Goal: Task Accomplishment & Management: Manage account settings

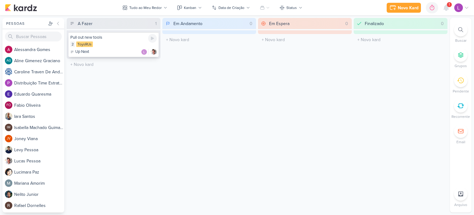
click at [106, 43] on div "2 ToysRUs" at bounding box center [113, 44] width 86 height 6
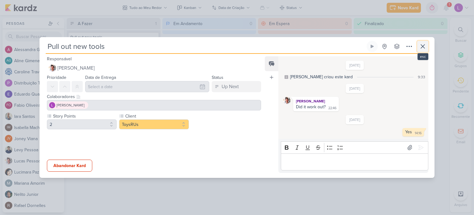
click at [425, 48] on icon at bounding box center [422, 46] width 7 height 7
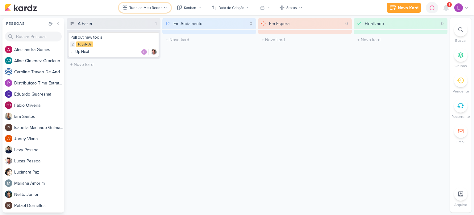
click at [143, 5] on div "Tudo ao Meu Redor" at bounding box center [145, 8] width 32 height 6
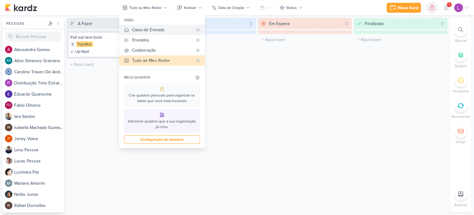
click at [168, 26] on button "Caixa de Entrada" at bounding box center [162, 30] width 86 height 10
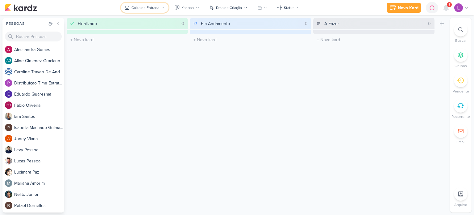
click at [161, 9] on icon at bounding box center [163, 8] width 4 height 4
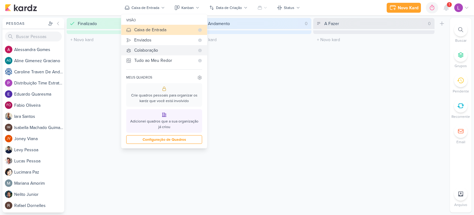
click at [148, 45] on button "Colaboração" at bounding box center [164, 50] width 86 height 10
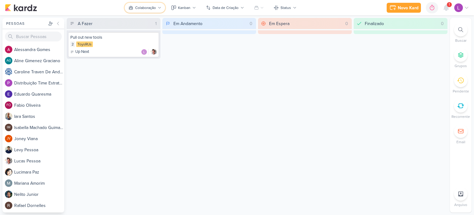
click at [157, 8] on button "Colaboração" at bounding box center [145, 8] width 40 height 10
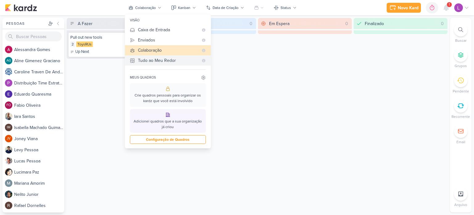
click at [146, 60] on div "Tudo ao Meu Redor" at bounding box center [168, 60] width 61 height 6
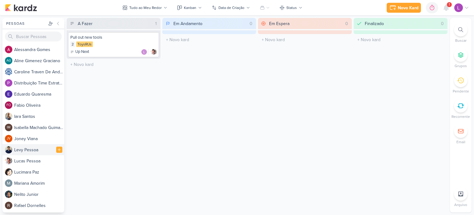
click at [25, 151] on div "L e v y P e s s o a" at bounding box center [39, 149] width 50 height 6
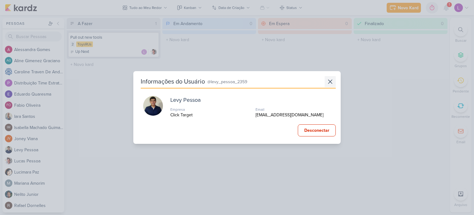
click at [327, 84] on icon at bounding box center [330, 81] width 7 height 7
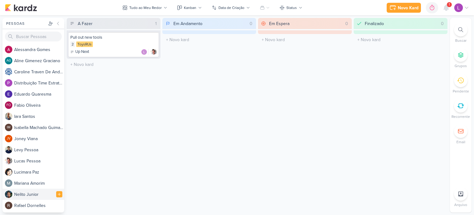
click at [14, 191] on div "N e l i t o J u n i o r" at bounding box center [33, 193] width 62 height 11
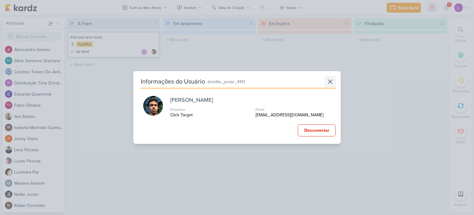
click at [331, 80] on icon at bounding box center [330, 81] width 7 height 7
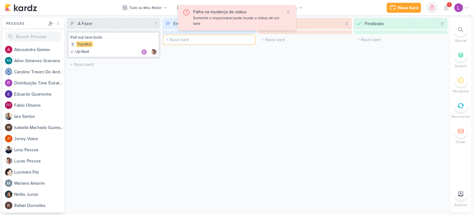
drag, startPoint x: 215, startPoint y: 40, endPoint x: 187, endPoint y: 42, distance: 28.5
click at [187, 42] on input "text" at bounding box center [209, 39] width 91 height 9
click at [288, 12] on icon at bounding box center [288, 11] width 5 height 5
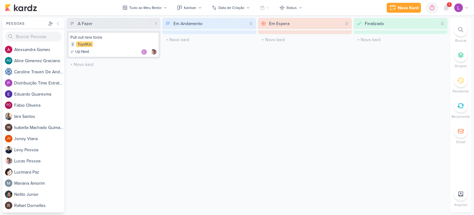
click at [464, 7] on icon at bounding box center [466, 7] width 5 height 5
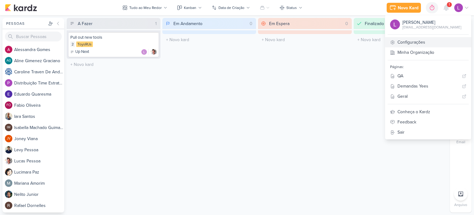
click at [417, 42] on link "Configurações" at bounding box center [428, 42] width 86 height 10
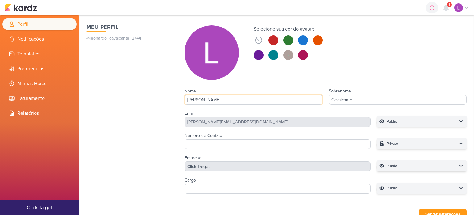
drag, startPoint x: 215, startPoint y: 98, endPoint x: 114, endPoint y: 104, distance: 100.8
click at [114, 104] on div "Meu Perfil @leonardo_cavalcante_2744 Selecione sua cor do avatar:" at bounding box center [276, 109] width 380 height 173
type input "Le"
type input "Let"
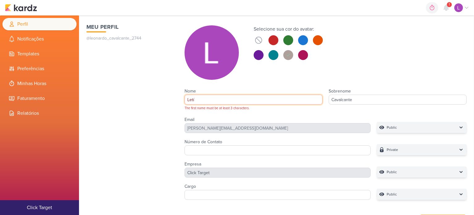
type input "Letíc"
type input "Letícia"
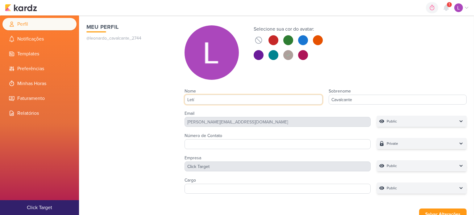
type input "Let"
type input "Leticia"
drag, startPoint x: 354, startPoint y: 101, endPoint x: 304, endPoint y: 100, distance: 49.7
click at [304, 100] on div "Nome Leticia Sobrenome Cavalcante" at bounding box center [326, 96] width 282 height 22
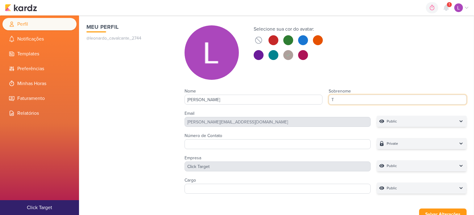
type input "Tr"
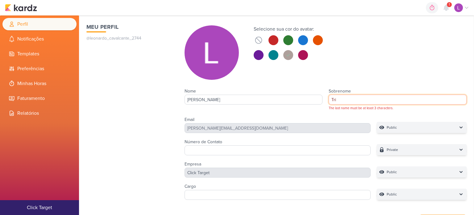
type input "Triu"
type input "Trium"
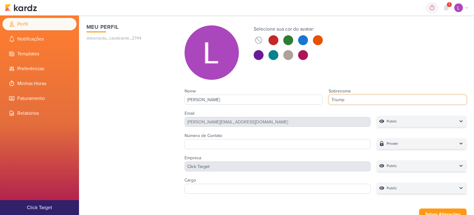
type input "Triumph"
type input "Triumpho"
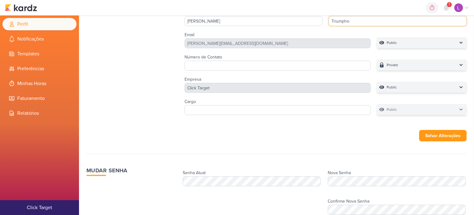
scroll to position [79, 0]
type input "Triumpho"
click at [445, 136] on button "Salvar Alterações" at bounding box center [443, 134] width 48 height 11
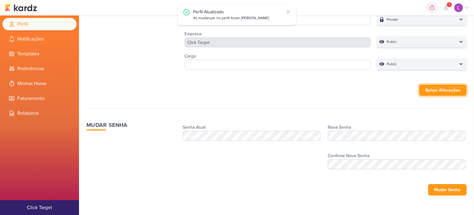
scroll to position [0, 0]
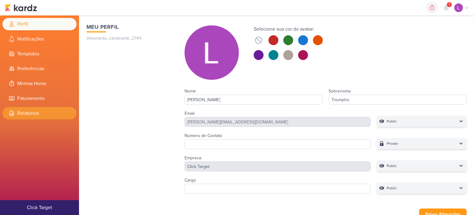
click at [18, 115] on li "Relatórios" at bounding box center [39, 113] width 74 height 12
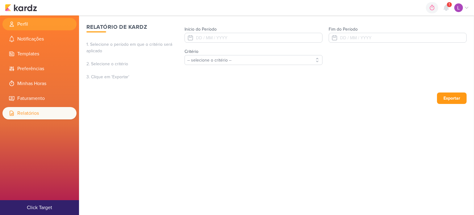
click at [29, 26] on li "Perfil" at bounding box center [39, 24] width 74 height 12
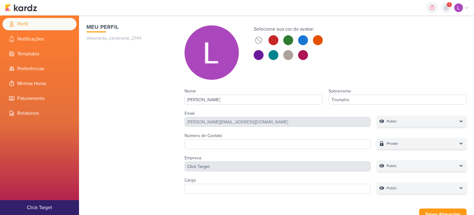
click at [447, 7] on icon at bounding box center [446, 8] width 5 height 6
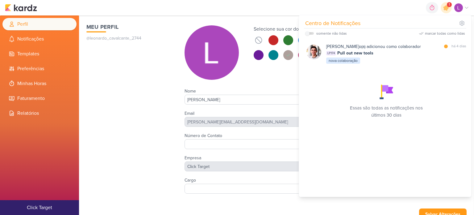
click at [262, 1] on div "0h0m Sessão desligada... Hoje 0h0m Semana 0h0m Mês 0h0m Nenhuma Sessão 00" at bounding box center [237, 7] width 464 height 15
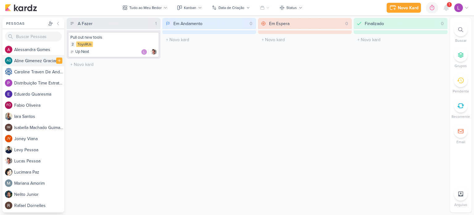
click at [42, 60] on div "A l i n e G i m e n e z G r a c i a n o" at bounding box center [39, 60] width 50 height 6
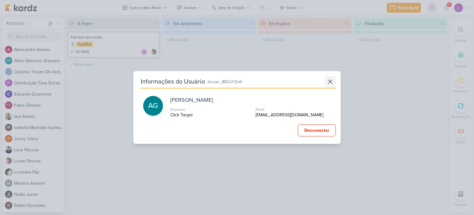
click at [328, 84] on icon at bounding box center [330, 81] width 7 height 7
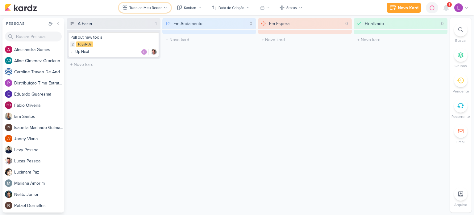
click at [146, 7] on div "Tudo ao Meu Redor" at bounding box center [145, 8] width 32 height 6
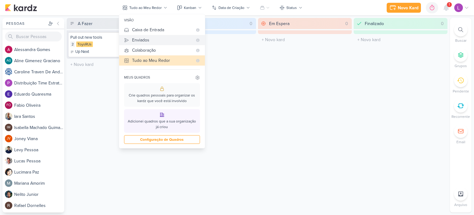
click at [143, 38] on div "Enviados" at bounding box center [162, 40] width 61 height 6
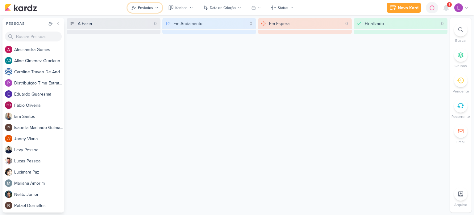
click at [158, 6] on button "Enviados" at bounding box center [145, 8] width 35 height 10
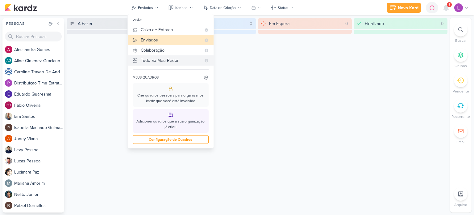
click at [157, 57] on div "Tudo ao Meu Redor" at bounding box center [171, 60] width 61 height 6
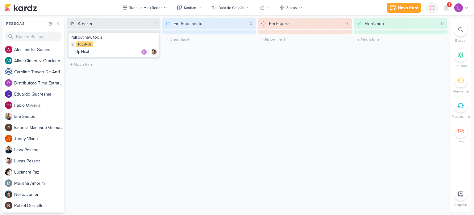
click at [461, 55] on icon at bounding box center [461, 54] width 5 height 5
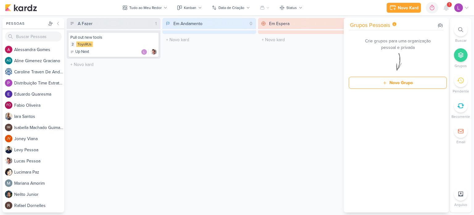
click at [331, 92] on div "Em Espera 0 O título do kard deve ter menos que 100 caracteres" at bounding box center [305, 115] width 94 height 194
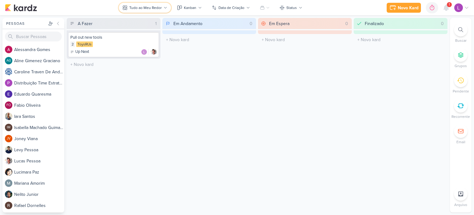
drag, startPoint x: 124, startPoint y: 0, endPoint x: 164, endPoint y: 8, distance: 40.9
click at [164, 8] on icon at bounding box center [166, 8] width 4 height 4
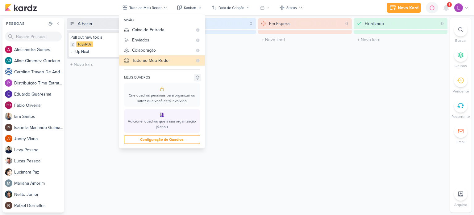
click at [198, 78] on icon at bounding box center [197, 77] width 5 height 5
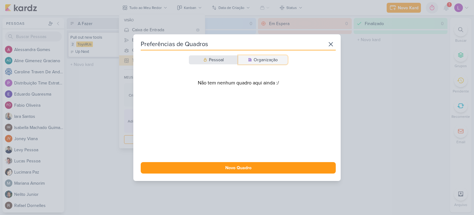
click at [249, 59] on icon at bounding box center [250, 59] width 3 height 3
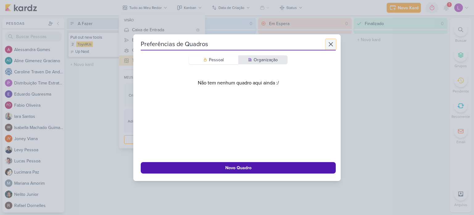
click at [329, 43] on icon at bounding box center [330, 43] width 7 height 7
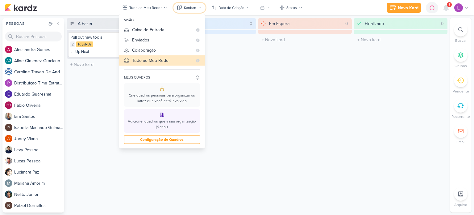
click at [194, 8] on div "Kanban" at bounding box center [190, 8] width 12 height 6
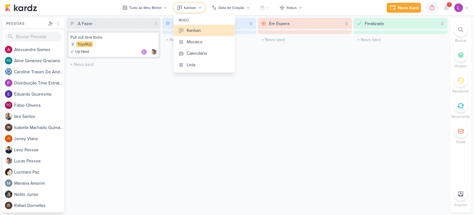
click at [194, 8] on div "Kanban" at bounding box center [190, 8] width 12 height 6
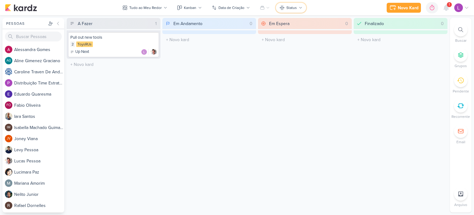
click at [290, 5] on div "Status" at bounding box center [292, 8] width 10 height 6
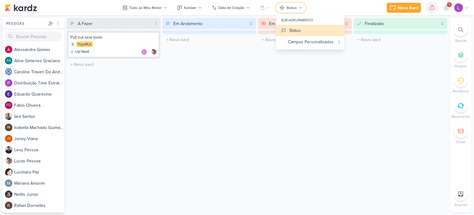
click at [290, 5] on div "Status" at bounding box center [292, 8] width 10 height 6
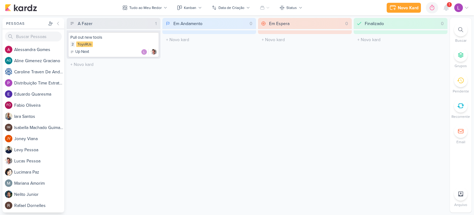
click at [70, 21] on icon at bounding box center [72, 23] width 4 height 4
click at [72, 23] on icon at bounding box center [72, 23] width 3 height 2
click at [112, 45] on div "2 ToysRUs" at bounding box center [113, 44] width 86 height 6
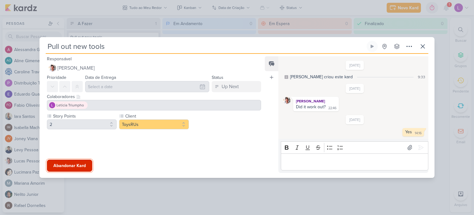
click at [68, 166] on button "Abandonar Kard" at bounding box center [69, 165] width 45 height 12
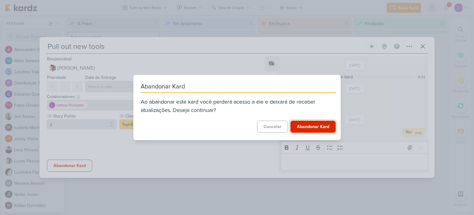
click at [298, 127] on button "Abandonar Kard" at bounding box center [313, 126] width 45 height 12
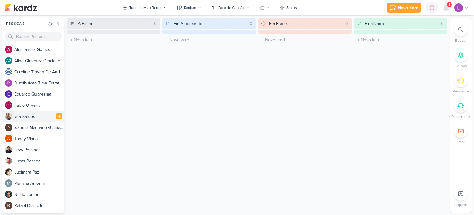
click at [15, 117] on div "I a r a S a n t o s" at bounding box center [39, 116] width 50 height 6
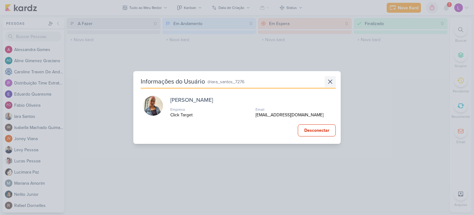
click at [327, 82] on icon at bounding box center [330, 81] width 7 height 7
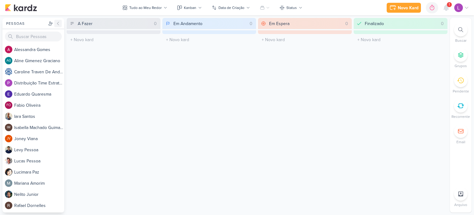
click at [61, 22] on button at bounding box center [57, 23] width 7 height 7
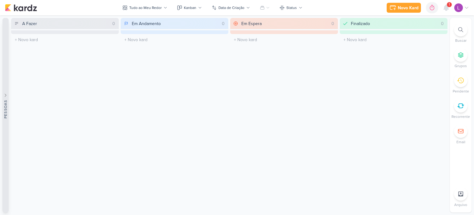
click at [6, 95] on icon at bounding box center [5, 95] width 4 height 4
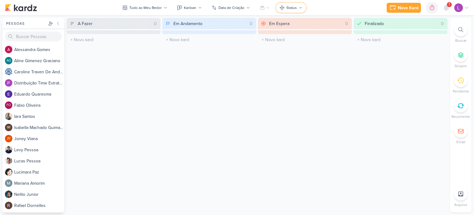
click at [291, 7] on div "Status" at bounding box center [292, 8] width 10 height 6
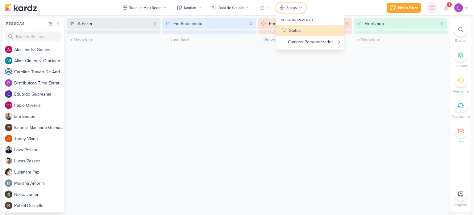
click at [291, 7] on div "Status" at bounding box center [292, 8] width 10 height 6
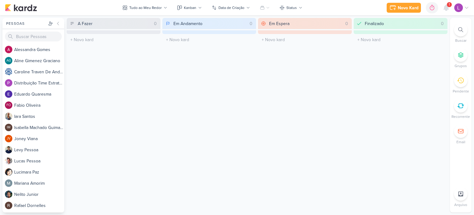
drag, startPoint x: 447, startPoint y: 8, endPoint x: 160, endPoint y: 117, distance: 306.9
click at [160, 117] on div "A Fazer 0 O título do kard deve ter menos que 100 caracteres" at bounding box center [114, 115] width 94 height 194
drag, startPoint x: 23, startPoint y: 0, endPoint x: 115, endPoint y: 90, distance: 128.6
click at [115, 90] on div "A Fazer 0 O título do kard deve ter menos que 100 caracteres" at bounding box center [114, 115] width 94 height 194
click at [151, 10] on div "Tudo ao Meu Redor" at bounding box center [145, 8] width 32 height 6
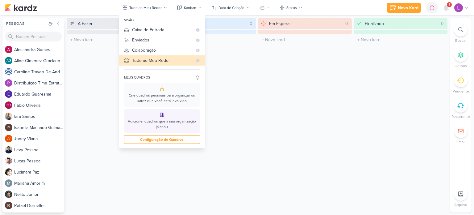
click at [246, 70] on div "Em Andamento 0 O título do kard deve ter menos que 100 caracteres" at bounding box center [209, 115] width 94 height 194
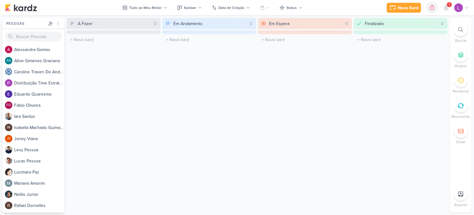
click at [459, 58] on icon at bounding box center [461, 55] width 6 height 6
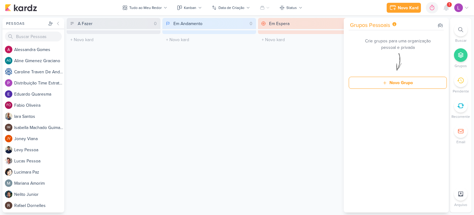
click at [322, 61] on div "Em Espera 0 O título do kard deve ter menos que 100 caracteres" at bounding box center [305, 115] width 94 height 194
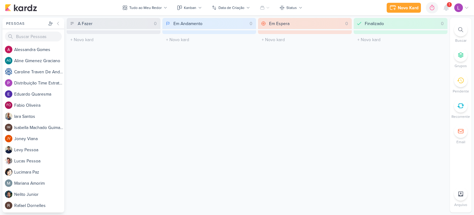
click at [447, 5] on div "1" at bounding box center [449, 4] width 5 height 5
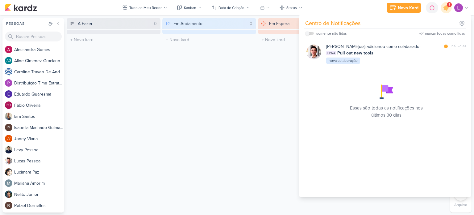
drag, startPoint x: 364, startPoint y: 47, endPoint x: 217, endPoint y: 64, distance: 148.0
click at [217, 64] on div "Em Andamento 0 O título do kard deve ter menos que 100 caracteres" at bounding box center [209, 115] width 94 height 194
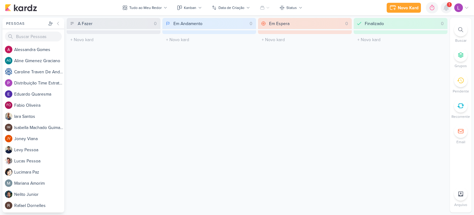
click at [447, 2] on div at bounding box center [446, 7] width 11 height 11
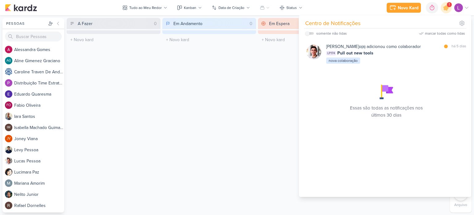
click at [289, 69] on div "Em Espera 0 O título do kard deve ter menos que 100 caracteres" at bounding box center [305, 115] width 94 height 194
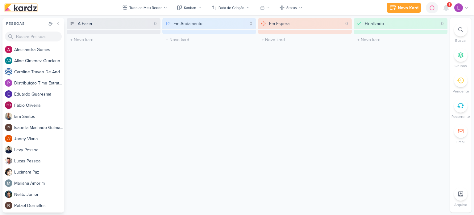
click at [21, 7] on img at bounding box center [21, 7] width 32 height 7
click at [466, 7] on icon at bounding box center [466, 8] width 3 height 2
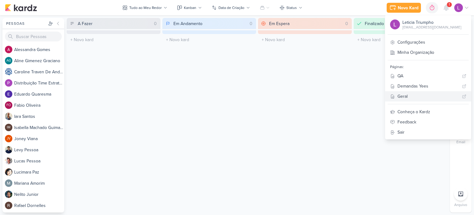
click at [420, 96] on div "Geral" at bounding box center [429, 96] width 62 height 6
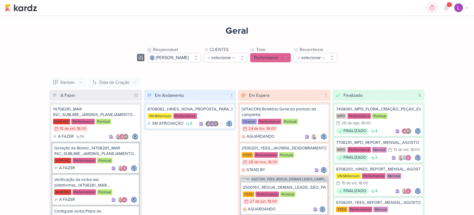
scroll to position [72, 0]
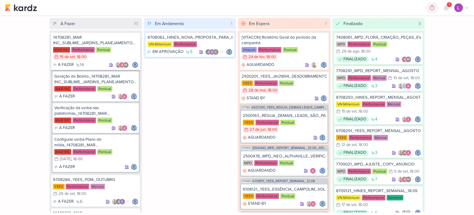
click at [112, 42] on div "14708281_MAR INC_SUBLIME_JARDINS_PLANEJAMENTO ESTRATÉGICO" at bounding box center [95, 40] width 85 height 11
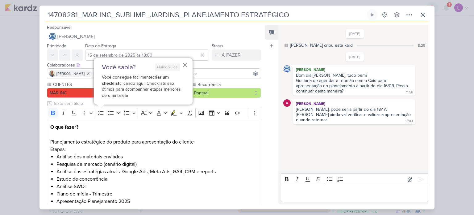
click at [185, 65] on button "×" at bounding box center [185, 65] width 6 height 10
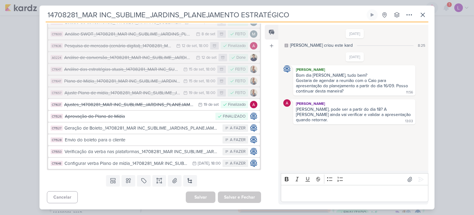
scroll to position [267, 0]
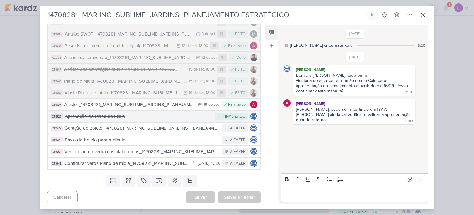
click at [126, 113] on div "Aprovação do Plano de Mídia" at bounding box center [139, 116] width 148 height 7
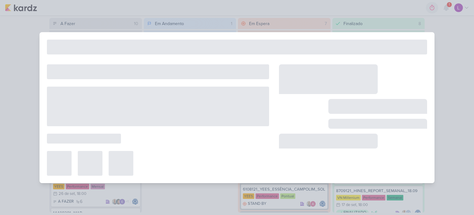
type input "Aprovação do Plano de Mídia"
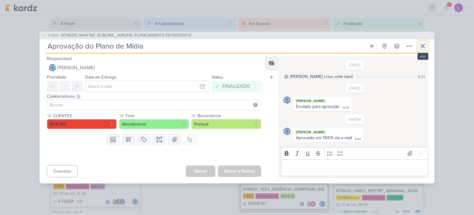
click at [424, 48] on icon at bounding box center [422, 45] width 7 height 7
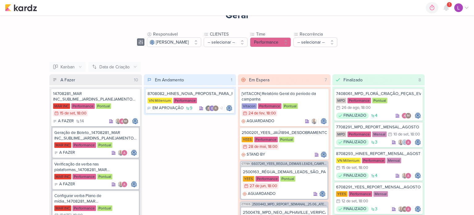
scroll to position [15, 0]
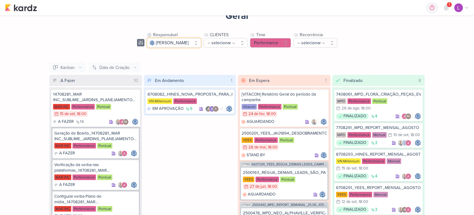
click at [201, 41] on button "[PERSON_NAME]" at bounding box center [174, 43] width 54 height 10
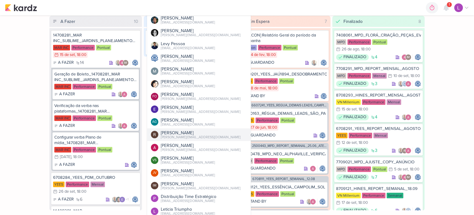
scroll to position [78, 0]
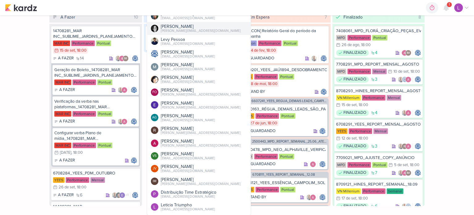
click at [182, 28] on div "[PERSON_NAME]" at bounding box center [201, 26] width 80 height 6
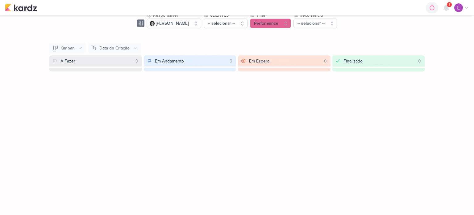
scroll to position [0, 0]
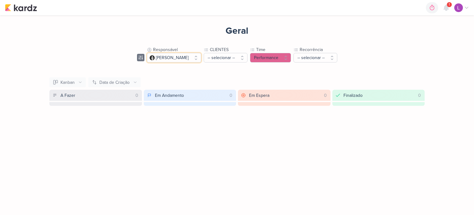
click at [194, 58] on button "[PERSON_NAME]" at bounding box center [174, 58] width 54 height 10
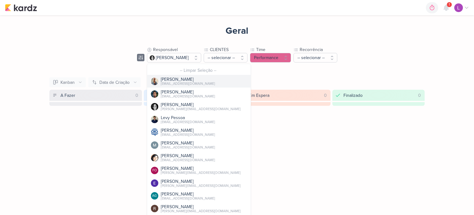
click at [178, 79] on div "[PERSON_NAME]" at bounding box center [188, 79] width 54 height 6
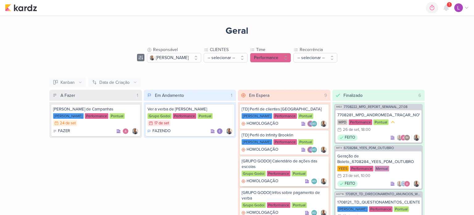
click at [268, 162] on div "[GRUPO GODOI] Calendário de ações das escolas" at bounding box center [284, 163] width 85 height 11
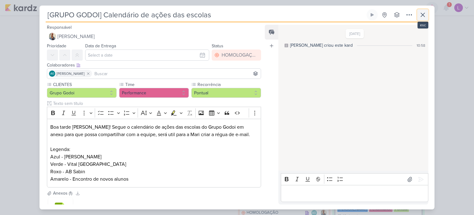
click at [425, 16] on icon at bounding box center [422, 14] width 7 height 7
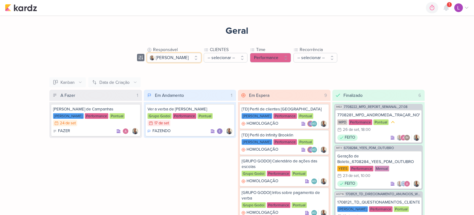
click at [189, 58] on button "[PERSON_NAME]" at bounding box center [174, 58] width 54 height 10
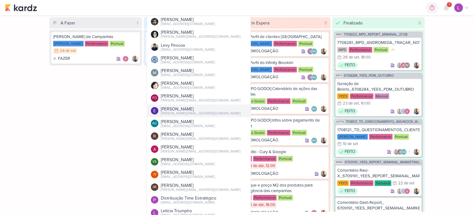
scroll to position [78, 0]
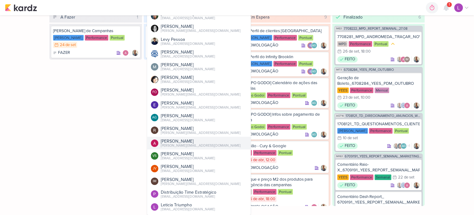
click at [189, 140] on div "[PERSON_NAME]" at bounding box center [201, 141] width 80 height 6
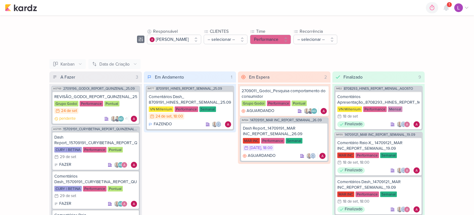
scroll to position [72, 0]
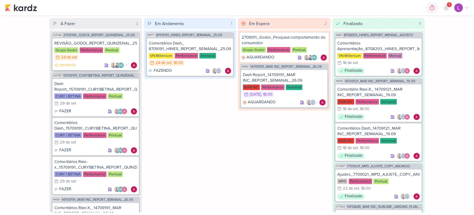
click at [87, 54] on div "Grupo Godoi Performance Pontual 24/9 [DATE]" at bounding box center [95, 54] width 83 height 14
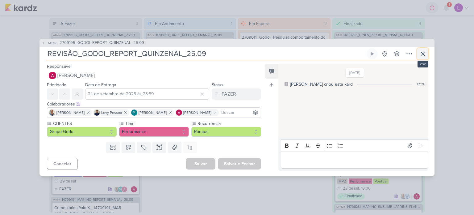
click at [423, 55] on icon at bounding box center [422, 53] width 7 height 7
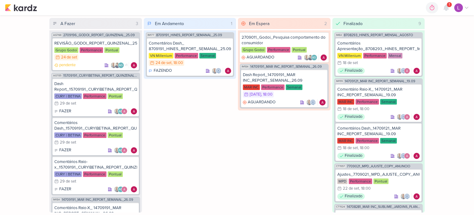
scroll to position [0, 0]
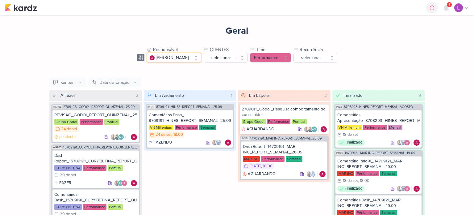
click at [197, 55] on button "[PERSON_NAME]" at bounding box center [174, 58] width 54 height 10
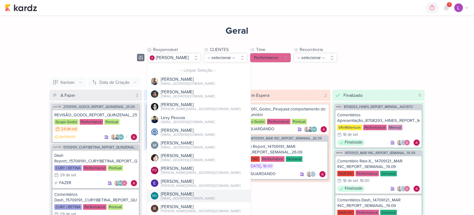
click at [178, 192] on div "[PERSON_NAME]" at bounding box center [188, 194] width 54 height 6
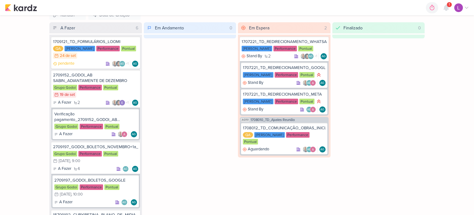
scroll to position [72, 0]
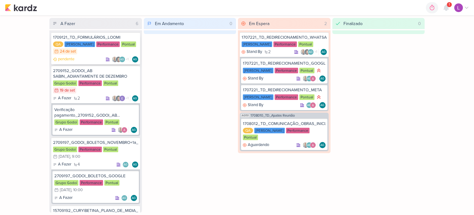
click at [82, 43] on div "[PERSON_NAME]" at bounding box center [80, 44] width 31 height 6
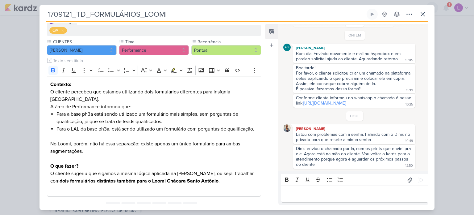
scroll to position [66, 0]
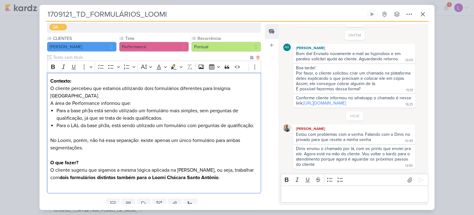
drag, startPoint x: 82, startPoint y: 43, endPoint x: 242, endPoint y: 153, distance: 194.6
click at [242, 151] on p "No Loomi, porém, não há essa separação: existe apenas um único formulário para …" at bounding box center [153, 140] width 207 height 22
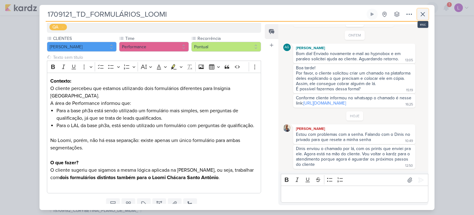
click at [423, 16] on icon at bounding box center [422, 13] width 7 height 7
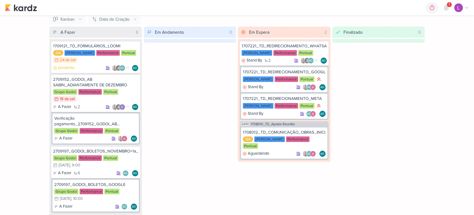
scroll to position [72, 0]
